Goal: Task Accomplishment & Management: Manage account settings

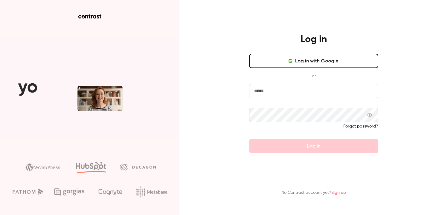
type input "**********"
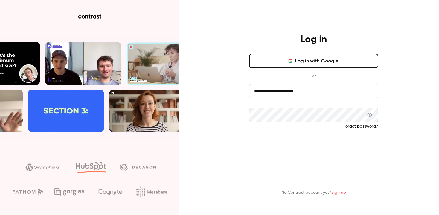
click at [373, 149] on button "Log in" at bounding box center [313, 146] width 129 height 14
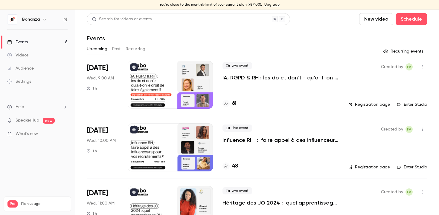
click at [272, 5] on link "Upgrade" at bounding box center [271, 4] width 15 height 5
